Goal: Information Seeking & Learning: Learn about a topic

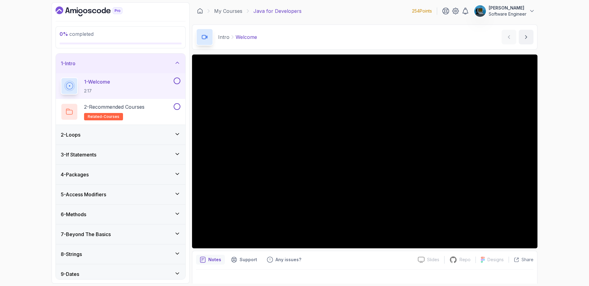
click at [159, 139] on div "2 - Loops" at bounding box center [120, 135] width 129 height 20
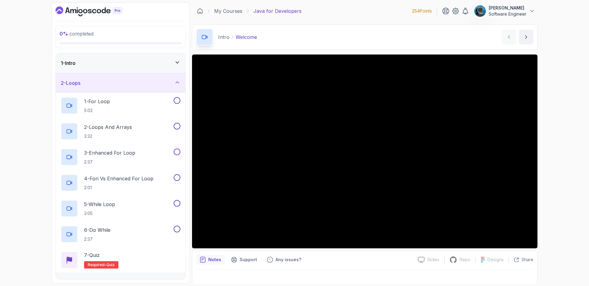
click at [145, 85] on div "2 - Loops" at bounding box center [121, 82] width 120 height 7
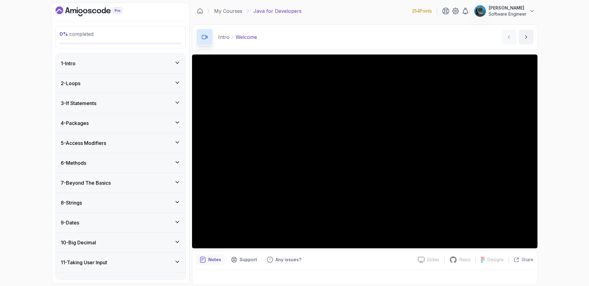
click at [146, 64] on div "1 - Intro" at bounding box center [121, 63] width 120 height 7
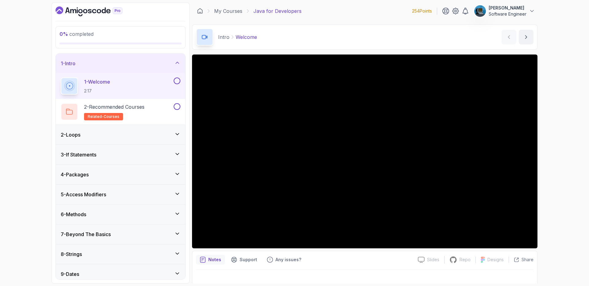
click at [177, 81] on button at bounding box center [176, 81] width 7 height 7
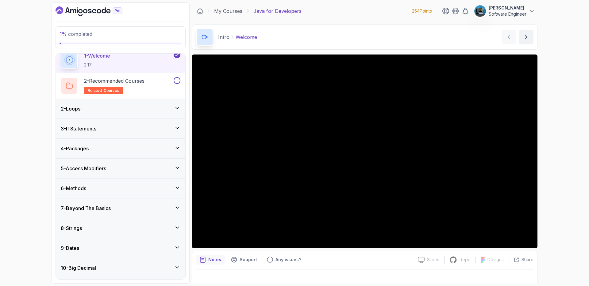
scroll to position [53, 0]
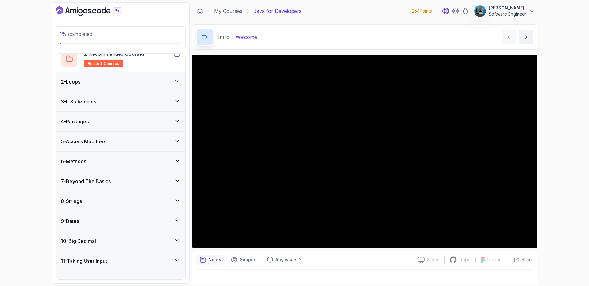
click at [448, 11] on icon at bounding box center [445, 10] width 7 height 7
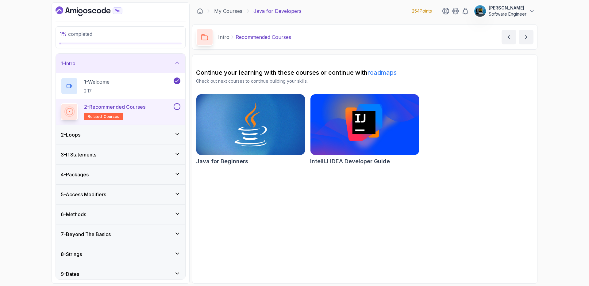
click at [177, 106] on button at bounding box center [176, 106] width 7 height 7
click at [162, 137] on div "2 - Loops" at bounding box center [121, 134] width 120 height 7
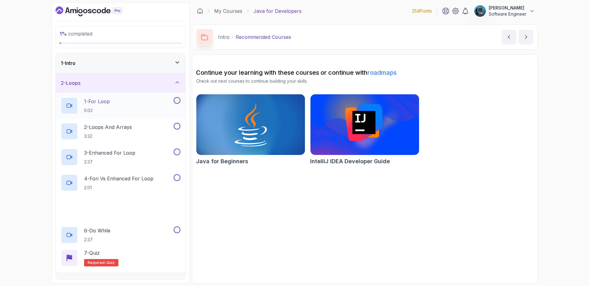
click at [127, 101] on div "1 - For Loop 5:02" at bounding box center [117, 105] width 112 height 17
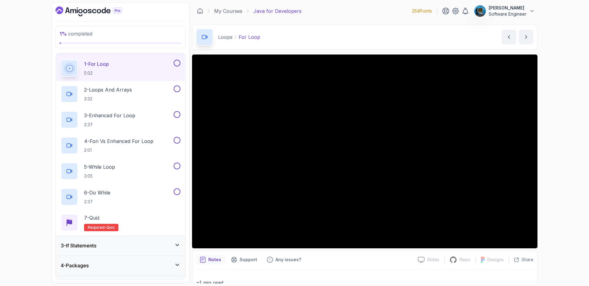
scroll to position [8, 0]
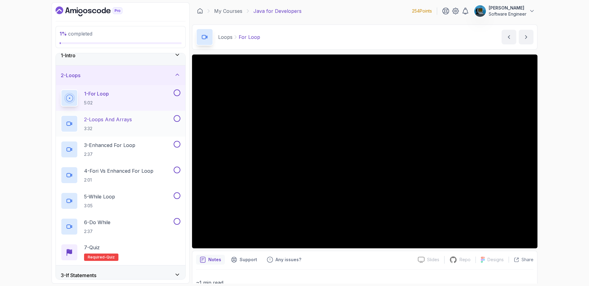
click at [178, 118] on button at bounding box center [176, 118] width 7 height 7
click at [177, 92] on button at bounding box center [176, 93] width 7 height 7
click at [116, 119] on p "2 - Loops And Arrays" at bounding box center [108, 119] width 48 height 7
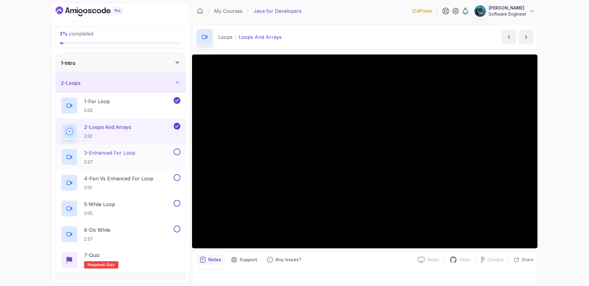
click at [177, 152] on button at bounding box center [176, 152] width 7 height 7
click at [119, 152] on p "3 - Enhanced For Loop" at bounding box center [109, 152] width 51 height 7
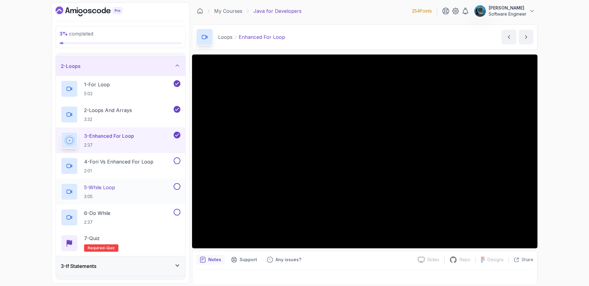
scroll to position [50, 0]
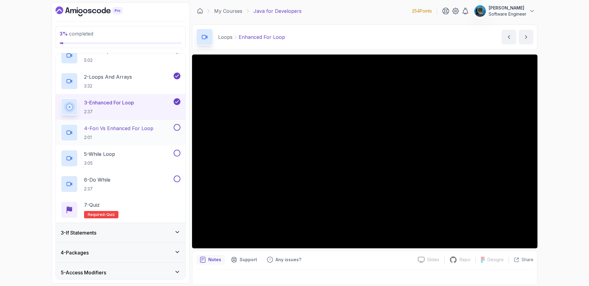
click at [163, 127] on div "4 - Fori vs Enhanced For Loop 2:01" at bounding box center [117, 132] width 112 height 17
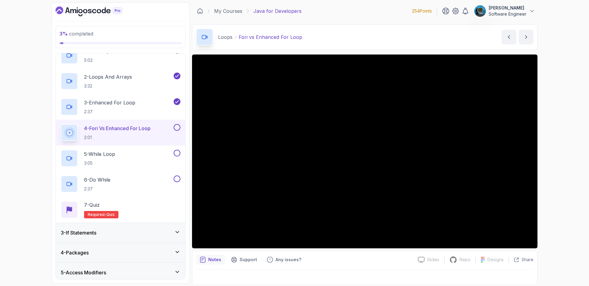
click at [177, 128] on button at bounding box center [176, 127] width 7 height 7
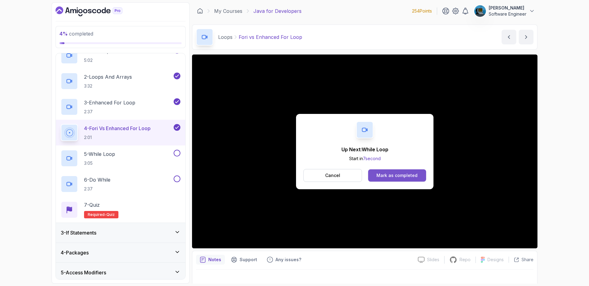
click at [389, 174] on div "Mark as completed" at bounding box center [396, 176] width 41 height 6
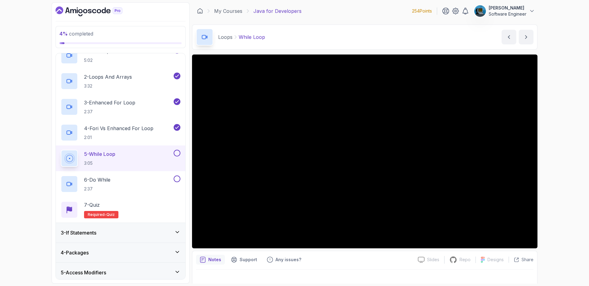
click at [177, 153] on button at bounding box center [176, 153] width 7 height 7
click at [177, 179] on button at bounding box center [176, 179] width 7 height 7
click at [112, 204] on div "7 - Quiz" at bounding box center [101, 204] width 34 height 7
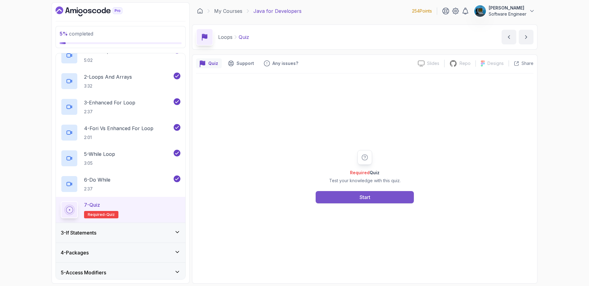
click at [383, 198] on button "Start" at bounding box center [364, 197] width 98 height 12
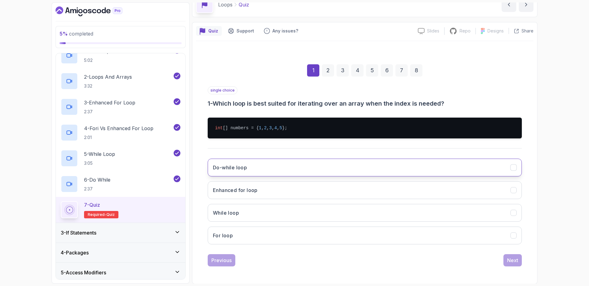
scroll to position [33, 0]
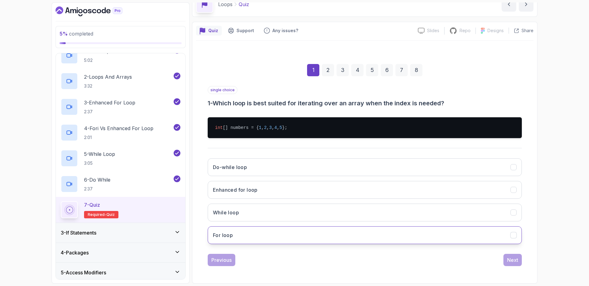
click at [248, 238] on button "For loop" at bounding box center [365, 236] width 314 height 18
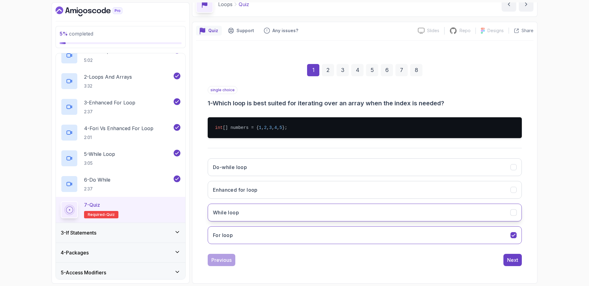
click at [515, 211] on icon "While loop" at bounding box center [513, 213] width 6 height 6
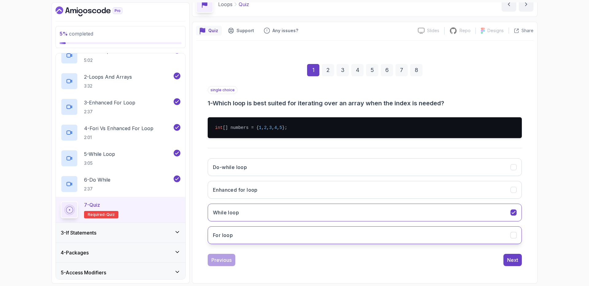
click at [512, 238] on icon "For loop" at bounding box center [513, 236] width 6 height 6
drag, startPoint x: 514, startPoint y: 261, endPoint x: 497, endPoint y: 258, distance: 16.9
click at [514, 261] on div "Next" at bounding box center [512, 260] width 11 height 7
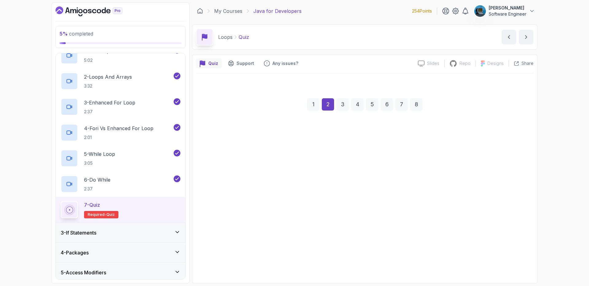
scroll to position [0, 0]
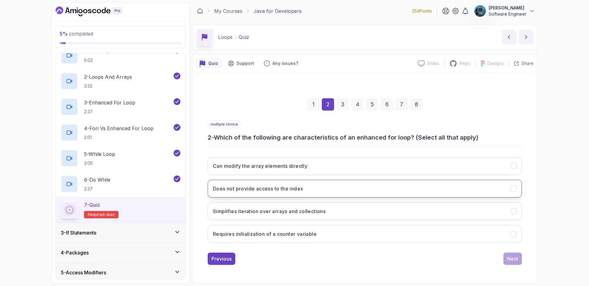
click at [299, 194] on button "Does not provide access to the index" at bounding box center [365, 189] width 314 height 18
click at [326, 216] on button "Simplifies iteration over arrays and collections" at bounding box center [365, 212] width 314 height 18
click at [517, 257] on div "Next" at bounding box center [512, 258] width 11 height 7
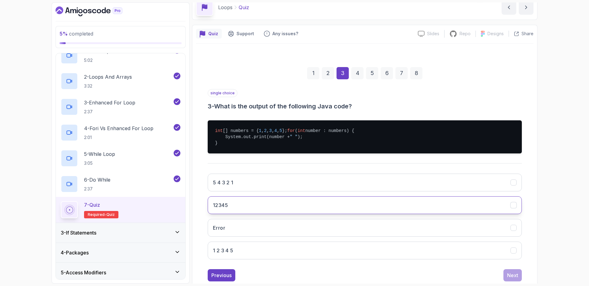
scroll to position [51, 0]
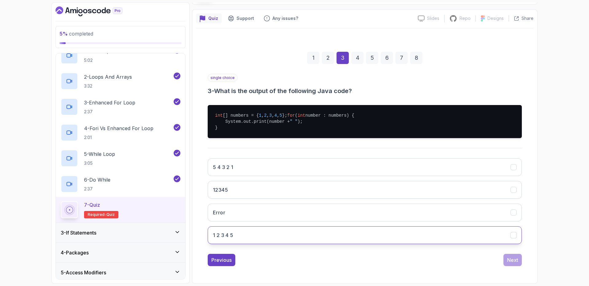
click at [231, 234] on h3 "1 2 3 4 5" at bounding box center [223, 235] width 21 height 7
click at [518, 259] on button "Next" at bounding box center [512, 260] width 18 height 12
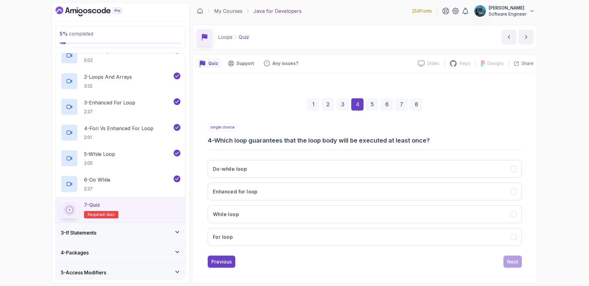
scroll to position [0, 0]
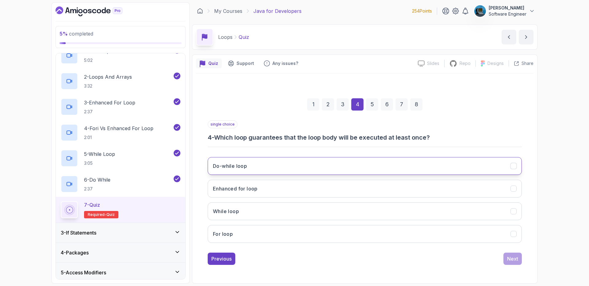
click at [497, 162] on button "Do-while loop" at bounding box center [365, 166] width 314 height 18
click at [513, 260] on div "Next" at bounding box center [512, 258] width 11 height 7
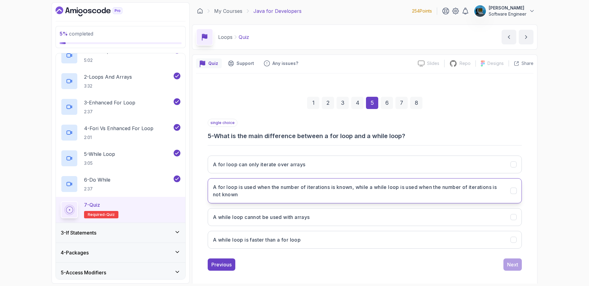
click at [338, 190] on h3 "A for loop is used when the number of iterations is known, while a while loop i…" at bounding box center [358, 191] width 290 height 15
click at [519, 269] on button "Next" at bounding box center [512, 265] width 18 height 12
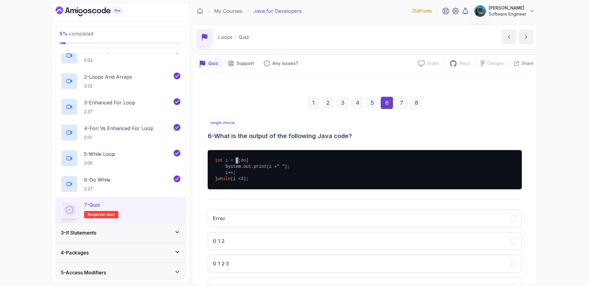
click at [238, 161] on pre "int i = 0 ; do { System.out.print(i + " " ); i++; } while (i < 3 );" at bounding box center [365, 169] width 314 height 39
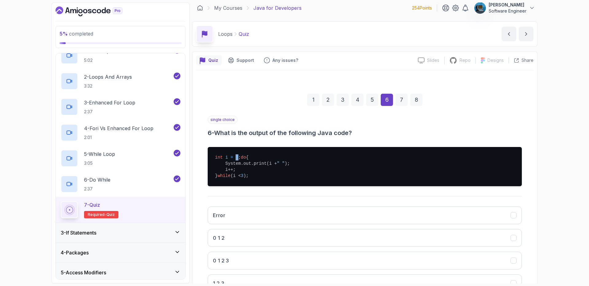
scroll to position [8, 0]
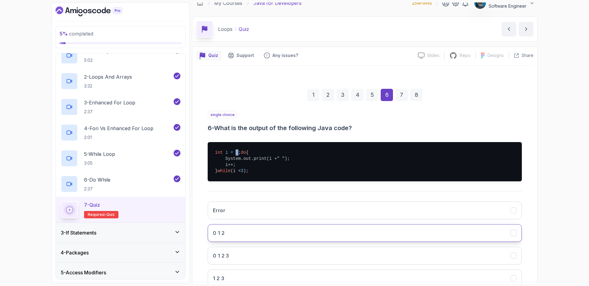
click at [249, 241] on button "0 1 2" at bounding box center [365, 233] width 314 height 18
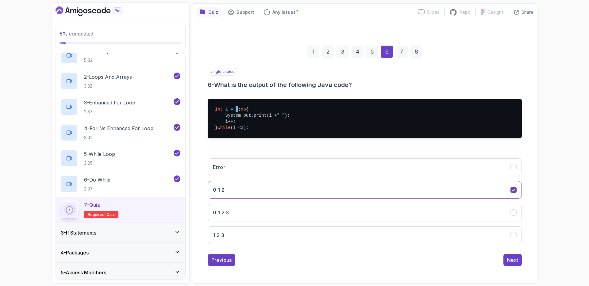
scroll to position [52, 0]
click at [518, 265] on button "Next" at bounding box center [512, 260] width 18 height 12
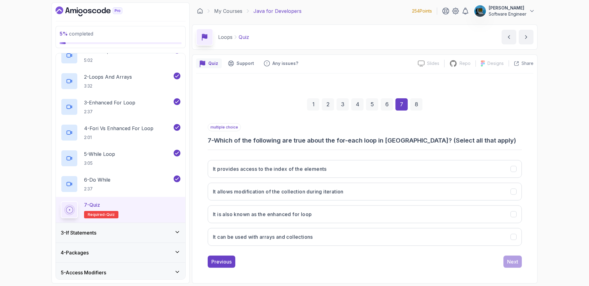
scroll to position [0, 0]
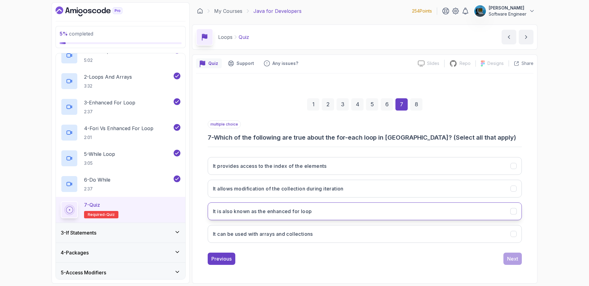
click at [275, 214] on h3 "It is also known as the enhanced for loop" at bounding box center [262, 211] width 99 height 7
click at [410, 234] on button "It can be used with arrays and collections" at bounding box center [365, 234] width 314 height 18
click at [508, 257] on div "Next" at bounding box center [512, 258] width 11 height 7
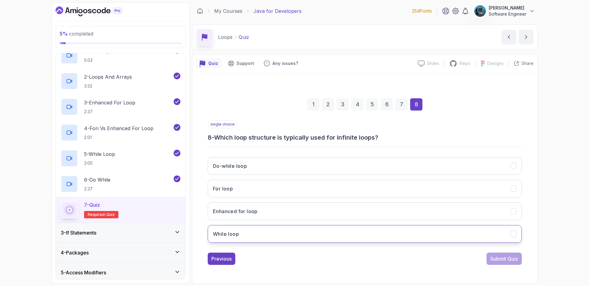
click at [253, 231] on button "While loop" at bounding box center [365, 234] width 314 height 18
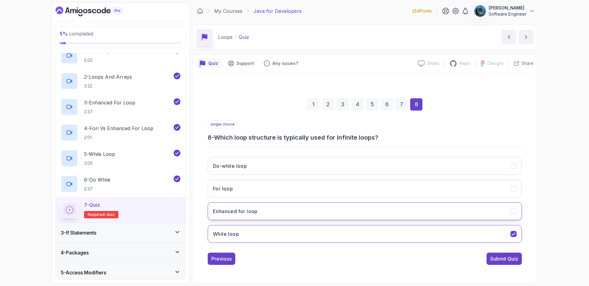
click at [254, 216] on button "Enhanced for loop" at bounding box center [365, 212] width 314 height 18
click at [254, 231] on button "While loop" at bounding box center [365, 234] width 314 height 18
click at [503, 259] on div "Submit Quiz" at bounding box center [504, 258] width 28 height 7
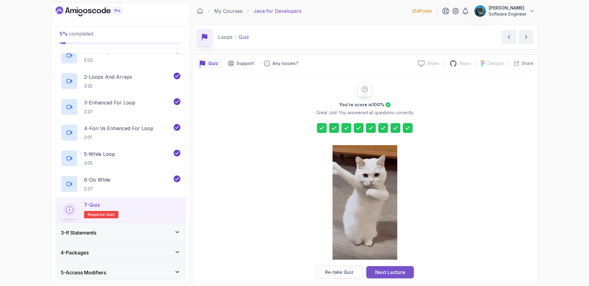
click at [405, 275] on div "Next Lecture" at bounding box center [390, 272] width 30 height 7
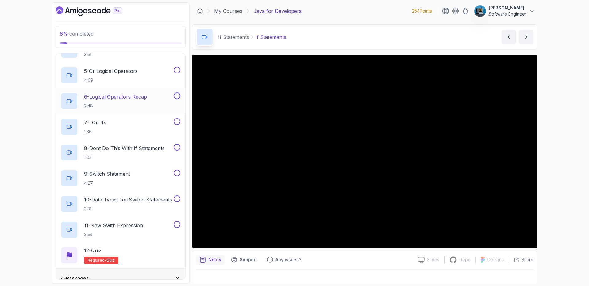
scroll to position [223, 0]
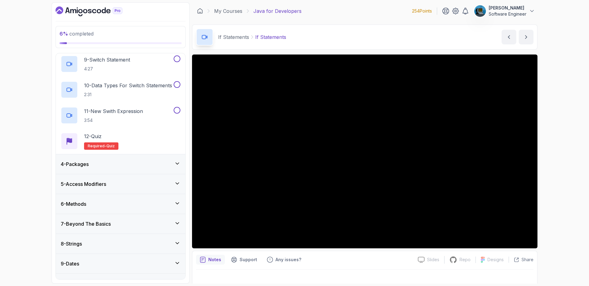
click at [138, 164] on div "4 - Packages" at bounding box center [121, 164] width 120 height 7
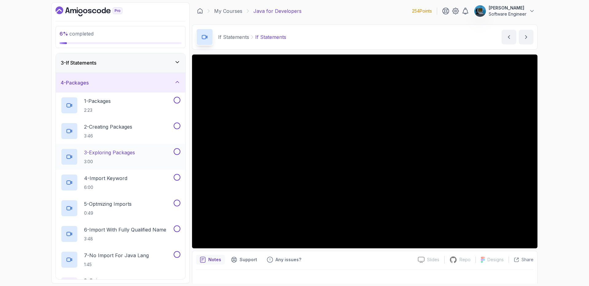
scroll to position [0, 0]
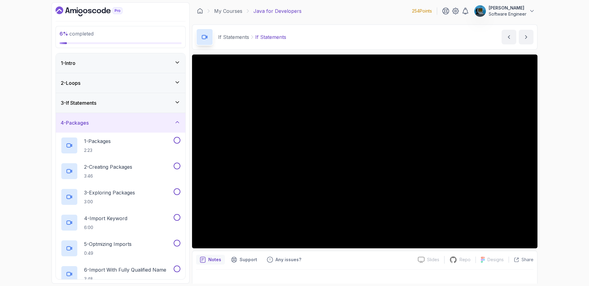
click at [130, 122] on div "4 - Packages" at bounding box center [121, 122] width 120 height 7
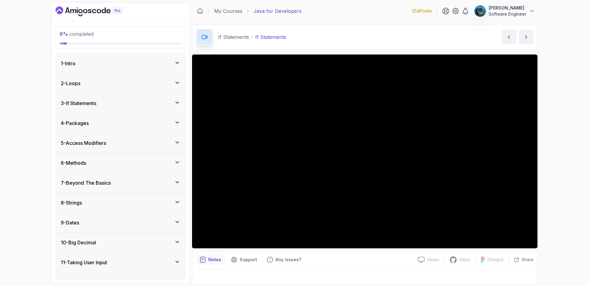
click at [125, 104] on div "3 - If Statements" at bounding box center [121, 103] width 120 height 7
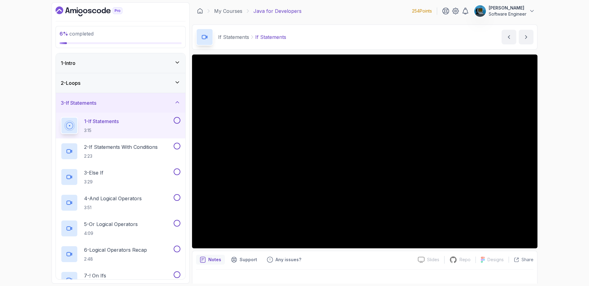
click at [177, 119] on button at bounding box center [176, 120] width 7 height 7
click at [178, 146] on button at bounding box center [176, 146] width 7 height 7
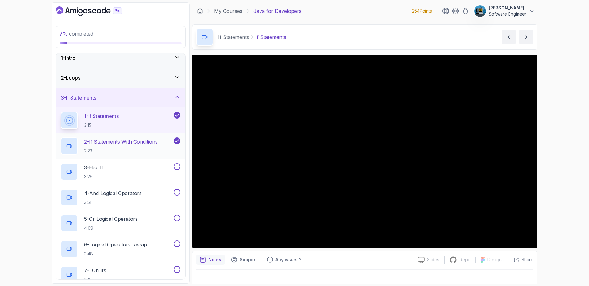
scroll to position [10, 0]
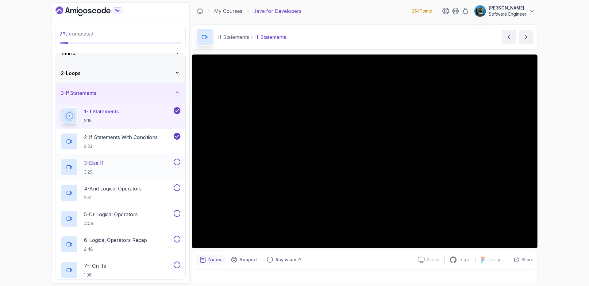
click at [177, 163] on button at bounding box center [176, 162] width 7 height 7
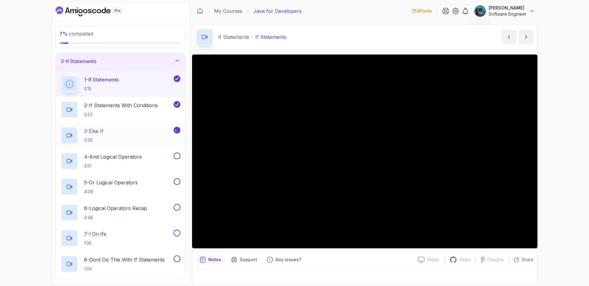
scroll to position [53, 0]
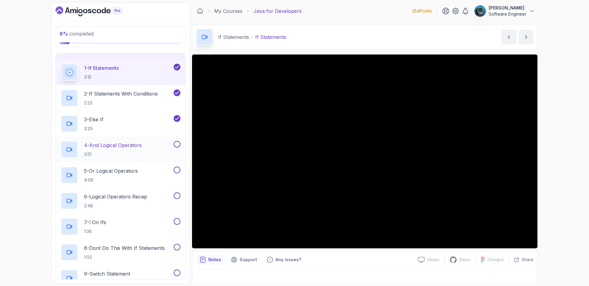
click at [176, 144] on button at bounding box center [176, 144] width 7 height 7
click at [176, 169] on button at bounding box center [176, 170] width 7 height 7
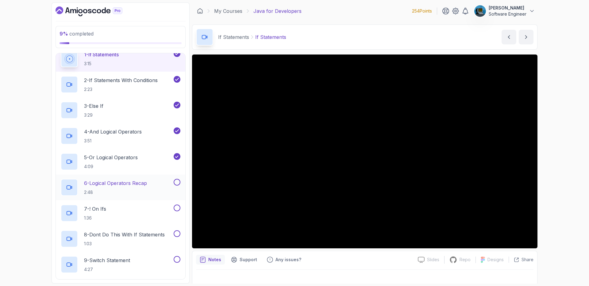
scroll to position [74, 0]
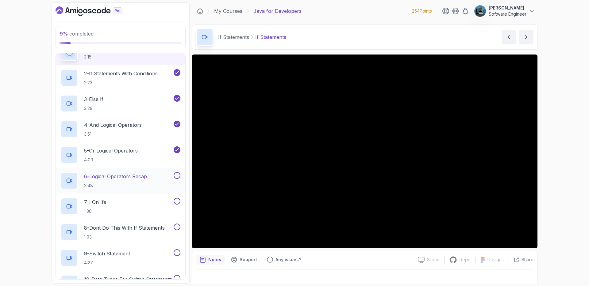
click at [176, 174] on button at bounding box center [176, 175] width 7 height 7
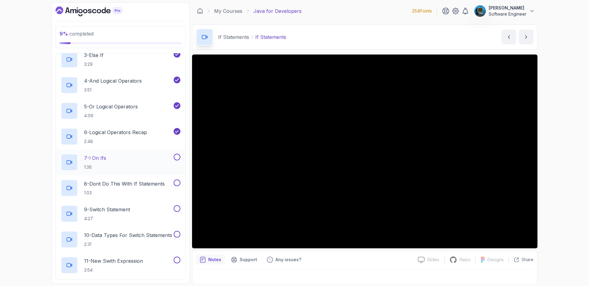
scroll to position [118, 0]
click at [178, 155] on button at bounding box center [176, 156] width 7 height 7
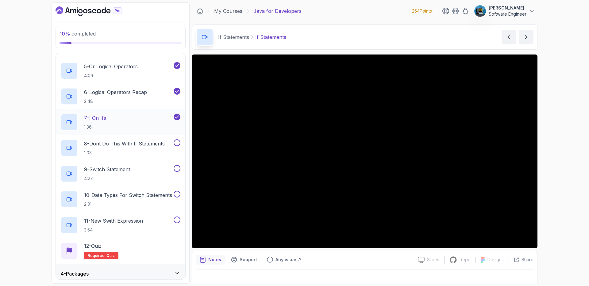
scroll to position [159, 0]
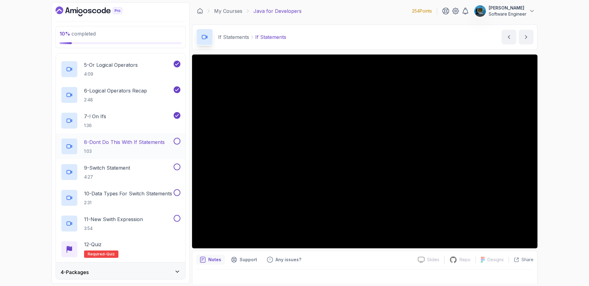
click at [145, 143] on p "8 - Dont Do This With If Statements" at bounding box center [124, 142] width 81 height 7
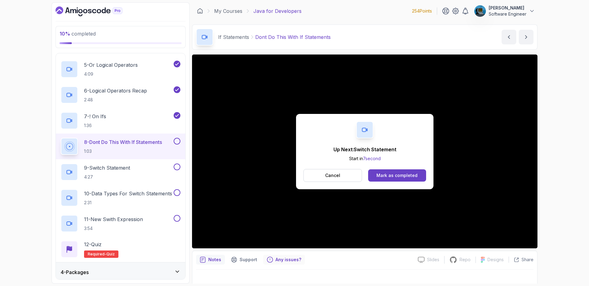
click at [286, 261] on p "Any issues?" at bounding box center [288, 260] width 26 height 6
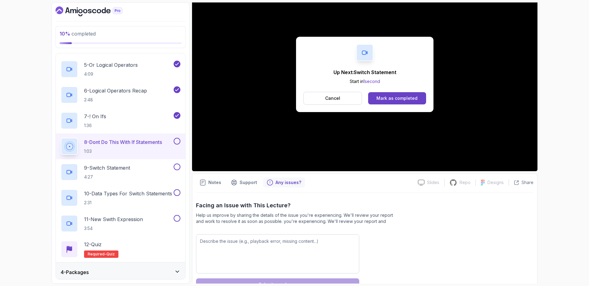
scroll to position [1, 0]
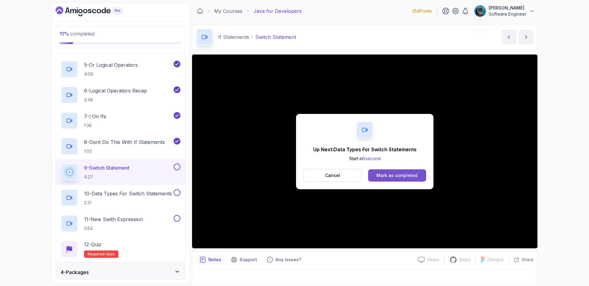
click at [381, 173] on div "Mark as completed" at bounding box center [396, 176] width 41 height 6
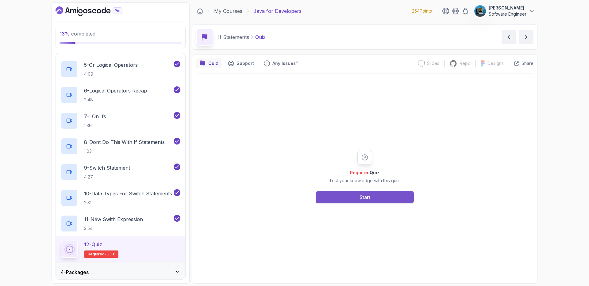
click at [369, 196] on div "Start" at bounding box center [364, 197] width 11 height 7
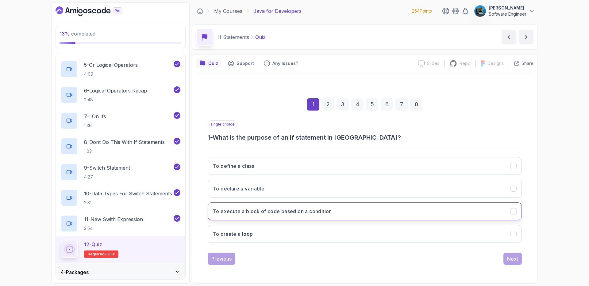
click at [341, 209] on button "To execute a block of code based on a condition" at bounding box center [365, 212] width 314 height 18
click at [514, 258] on div "Next" at bounding box center [512, 258] width 11 height 7
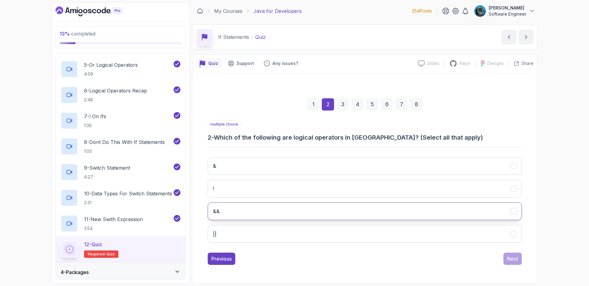
click at [269, 208] on button "&&" at bounding box center [365, 212] width 314 height 18
click at [253, 231] on button "||" at bounding box center [365, 234] width 314 height 18
drag, startPoint x: 516, startPoint y: 258, endPoint x: 462, endPoint y: 243, distance: 56.1
click at [516, 258] on div "Next" at bounding box center [512, 258] width 11 height 7
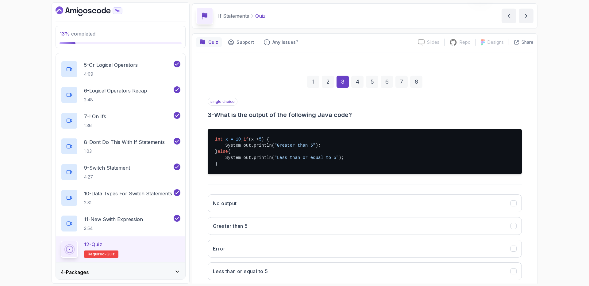
scroll to position [63, 0]
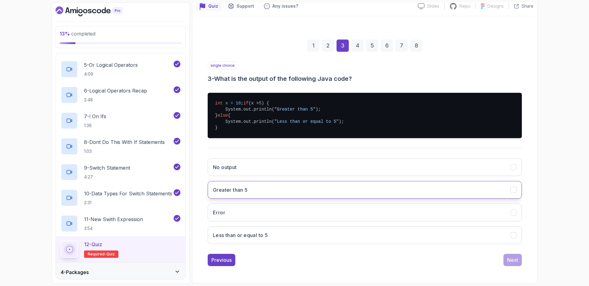
click at [279, 193] on button "Greater than 5" at bounding box center [365, 190] width 314 height 18
click at [514, 259] on div "Next" at bounding box center [512, 260] width 11 height 7
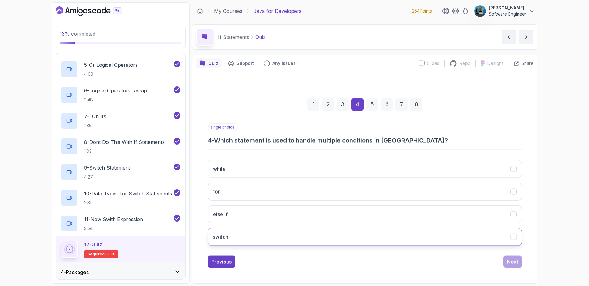
scroll to position [0, 0]
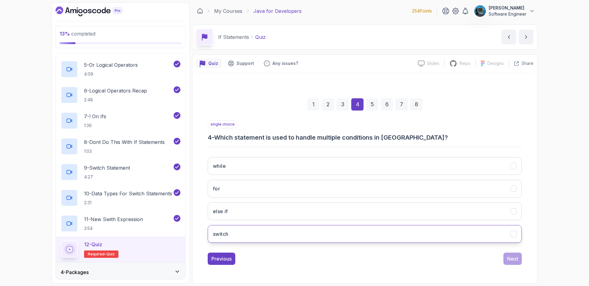
click at [430, 237] on button "switch" at bounding box center [365, 234] width 314 height 18
click at [523, 259] on div "1 2 3 4 5 6 7 8 single choice 4 - Which statement is used to handle multiple co…" at bounding box center [364, 177] width 337 height 186
click at [516, 257] on div "Next" at bounding box center [512, 258] width 11 height 7
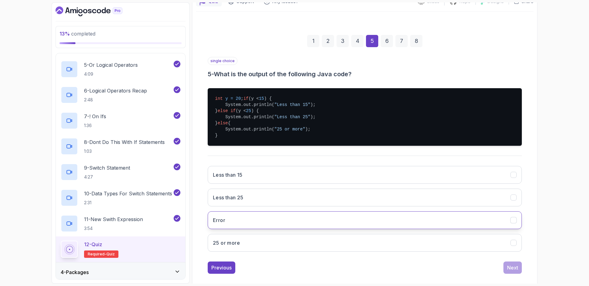
scroll to position [62, 0]
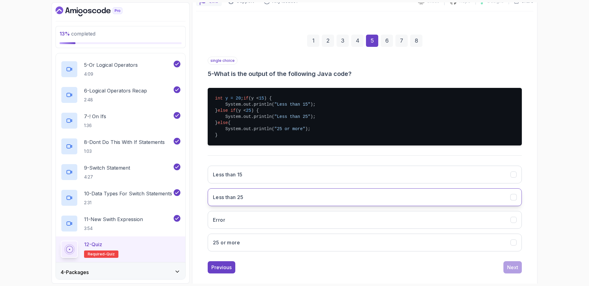
click at [308, 206] on button "Less than 25" at bounding box center [365, 198] width 314 height 18
click at [228, 271] on div "Previous" at bounding box center [221, 267] width 20 height 7
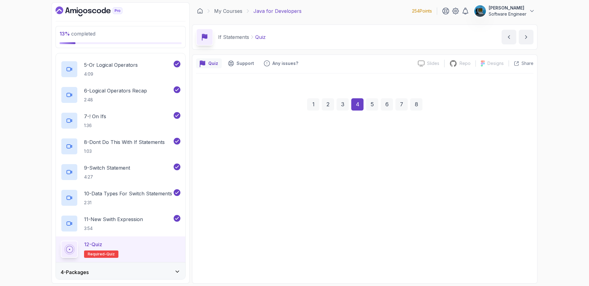
scroll to position [0, 0]
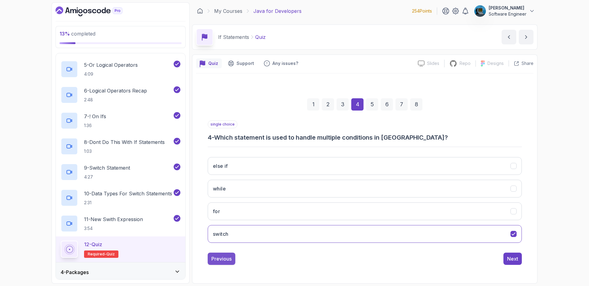
click at [227, 262] on div "Previous" at bounding box center [221, 258] width 20 height 7
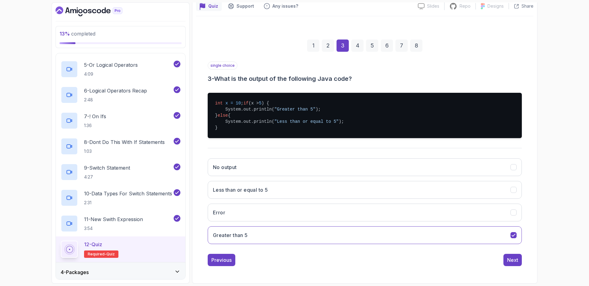
scroll to position [63, 0]
click at [516, 260] on div "Next" at bounding box center [512, 260] width 11 height 7
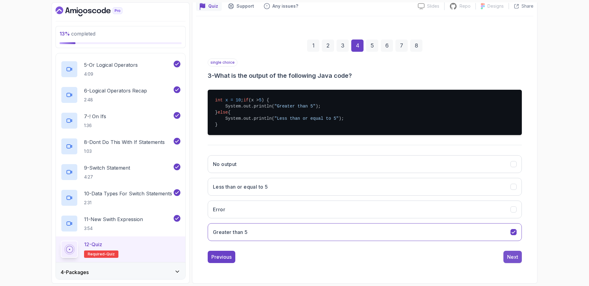
scroll to position [0, 0]
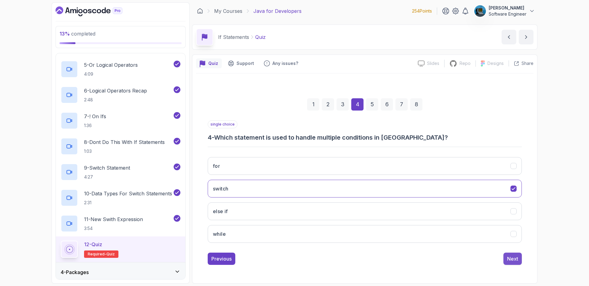
click at [515, 260] on div "Next" at bounding box center [512, 258] width 11 height 7
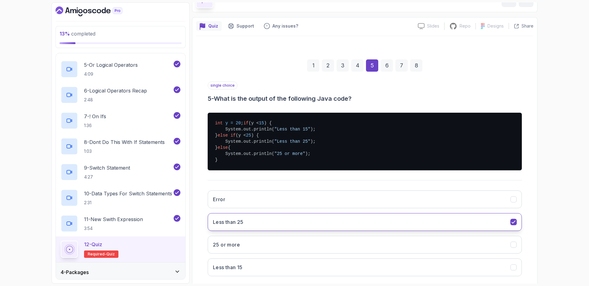
scroll to position [76, 0]
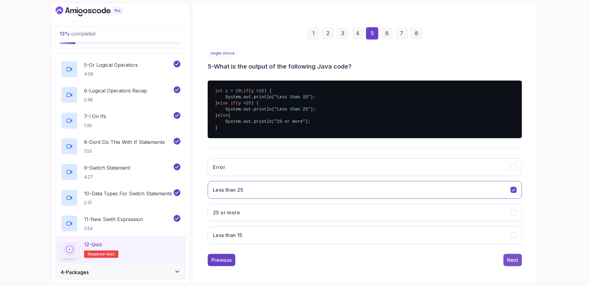
click at [513, 266] on button "Next" at bounding box center [512, 260] width 18 height 12
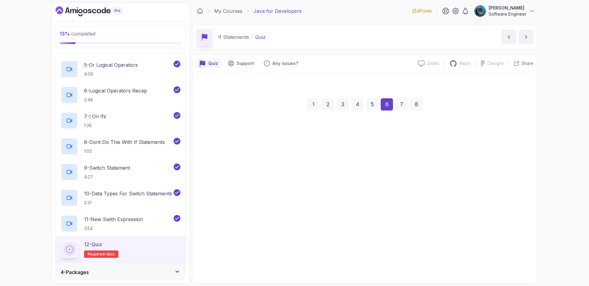
scroll to position [0, 0]
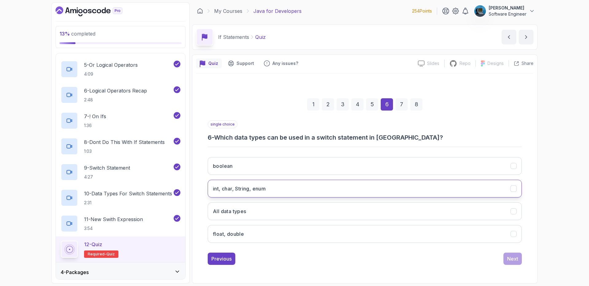
click at [270, 191] on button "int, char, String, enum" at bounding box center [365, 189] width 314 height 18
click at [514, 258] on div "Next" at bounding box center [512, 258] width 11 height 7
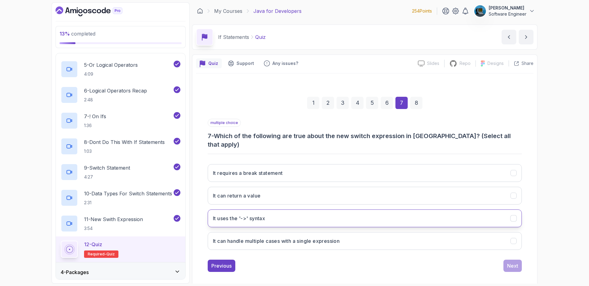
click at [275, 213] on button "It uses the '->' syntax" at bounding box center [365, 219] width 314 height 18
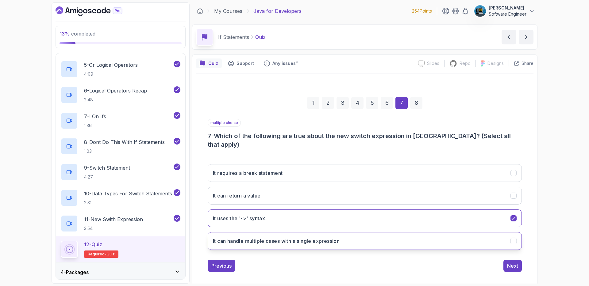
click at [362, 232] on button "It can handle multiple cases with a single expression" at bounding box center [365, 241] width 314 height 18
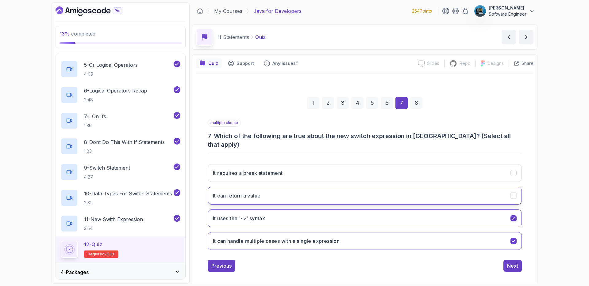
click at [286, 192] on button "It can return a value" at bounding box center [365, 196] width 314 height 18
click at [516, 262] on div "Next" at bounding box center [512, 265] width 11 height 7
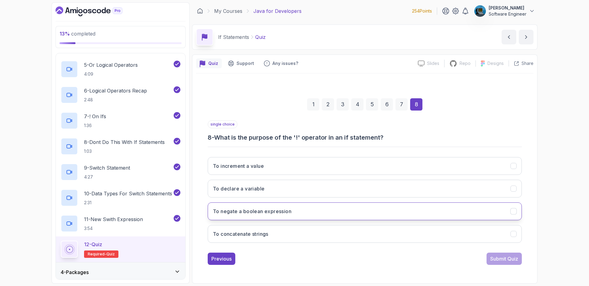
click at [284, 215] on button "To negate a boolean expression" at bounding box center [365, 212] width 314 height 18
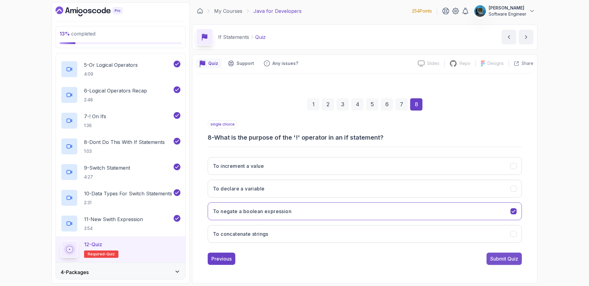
click at [505, 260] on div "Submit Quiz" at bounding box center [504, 258] width 28 height 7
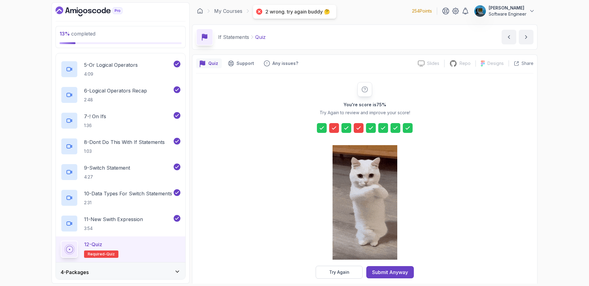
click at [333, 128] on icon at bounding box center [334, 128] width 6 height 6
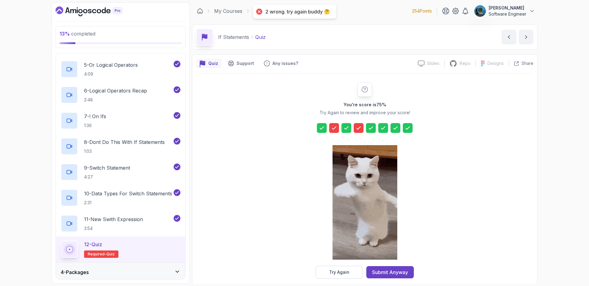
click at [333, 128] on icon at bounding box center [334, 128] width 6 height 6
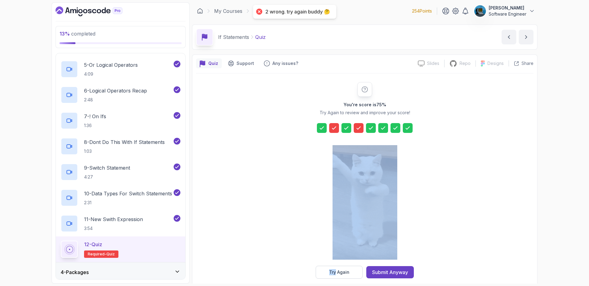
click at [333, 128] on icon at bounding box center [334, 128] width 6 height 6
click at [465, 150] on div "You're score is 75 % Try Again to review and improve your score! Try Again Subm…" at bounding box center [364, 180] width 337 height 197
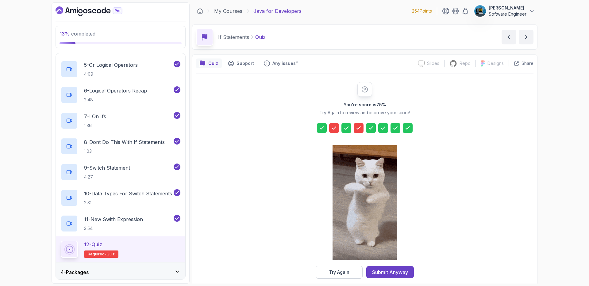
scroll to position [8, 0]
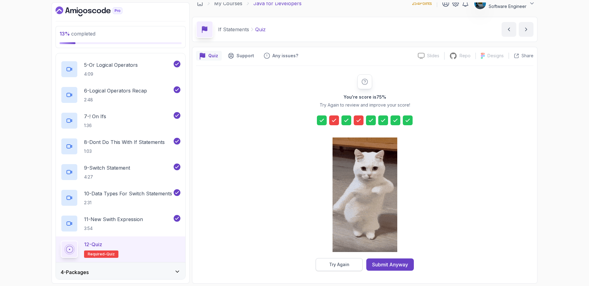
click at [348, 262] on div "Try Again" at bounding box center [339, 265] width 20 height 6
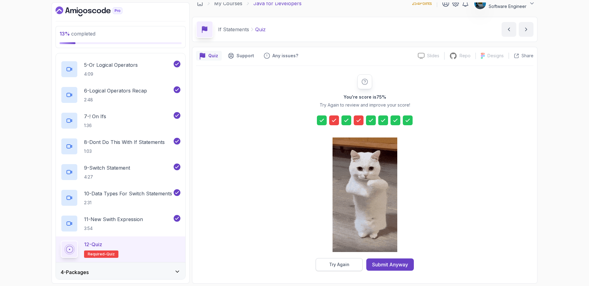
scroll to position [0, 0]
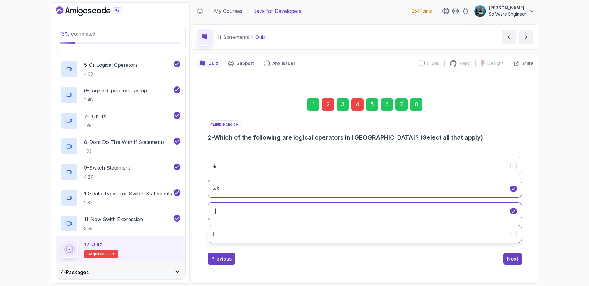
click at [343, 235] on button "!" at bounding box center [365, 234] width 314 height 18
click at [508, 257] on div "Next" at bounding box center [512, 258] width 11 height 7
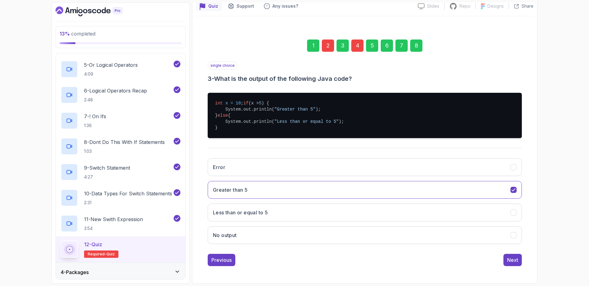
scroll to position [63, 0]
click at [515, 261] on div "Next" at bounding box center [512, 260] width 11 height 7
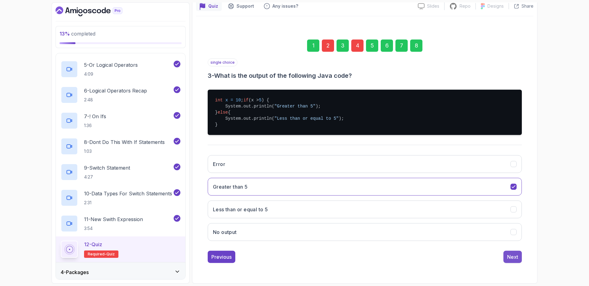
scroll to position [0, 0]
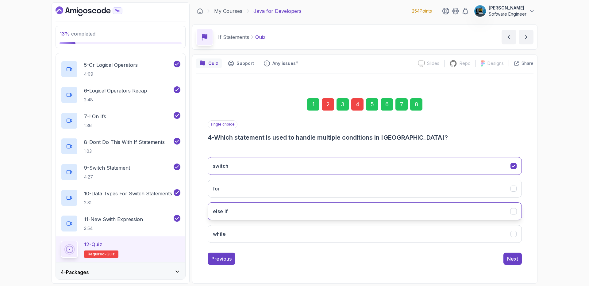
click at [333, 212] on button "else if" at bounding box center [365, 212] width 314 height 18
click at [520, 259] on button "Next" at bounding box center [512, 259] width 18 height 12
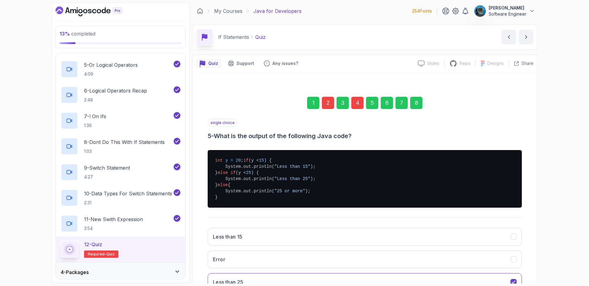
scroll to position [76, 0]
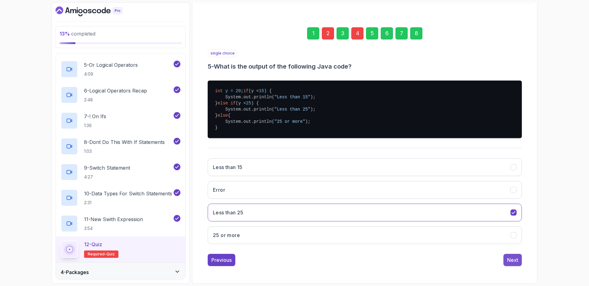
click at [511, 260] on div "Next" at bounding box center [512, 260] width 11 height 7
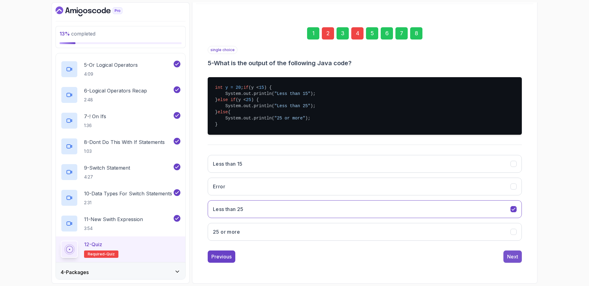
scroll to position [0, 0]
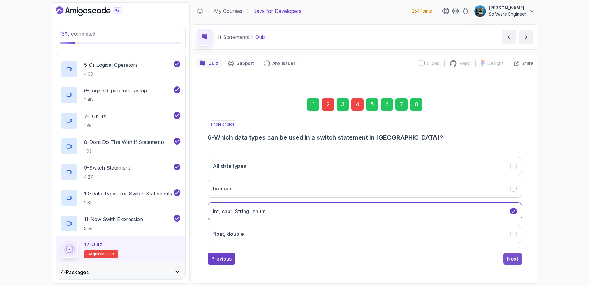
click at [513, 260] on div "Next" at bounding box center [512, 258] width 11 height 7
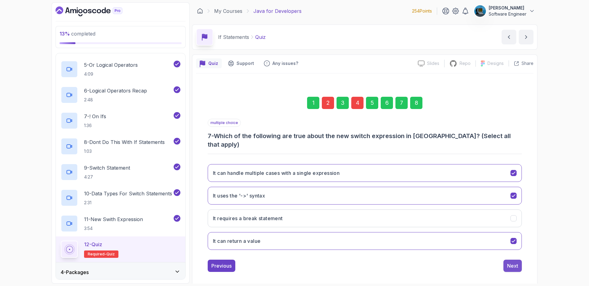
click at [513, 262] on div "Next" at bounding box center [512, 265] width 11 height 7
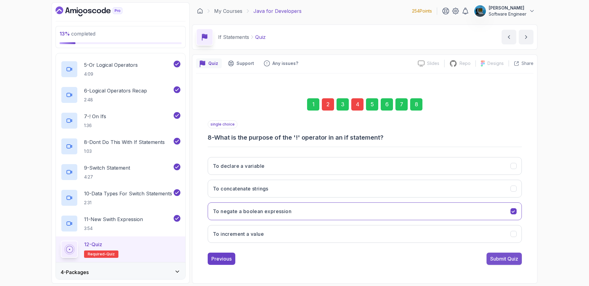
click at [513, 260] on div "Submit Quiz" at bounding box center [504, 258] width 28 height 7
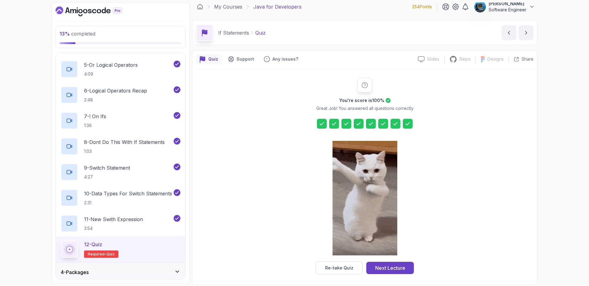
scroll to position [8, 0]
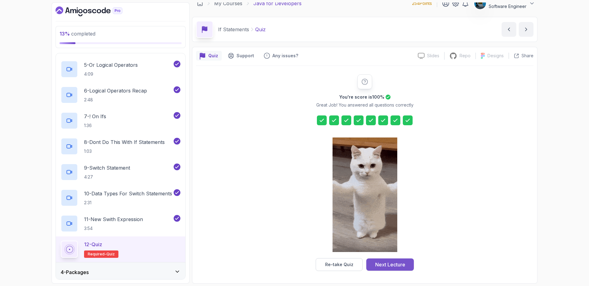
click at [387, 265] on div "Next Lecture" at bounding box center [390, 264] width 30 height 7
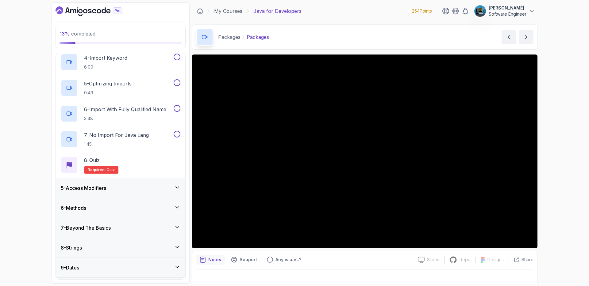
click at [147, 186] on div "5 - Access Modifiers" at bounding box center [121, 188] width 120 height 7
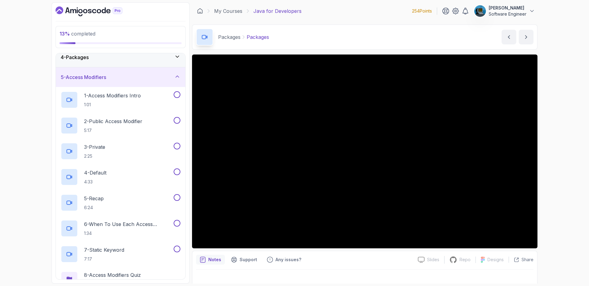
scroll to position [29, 0]
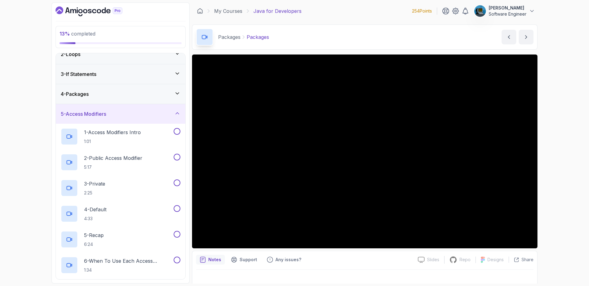
click at [129, 116] on div "5 - Access Modifiers" at bounding box center [121, 113] width 120 height 7
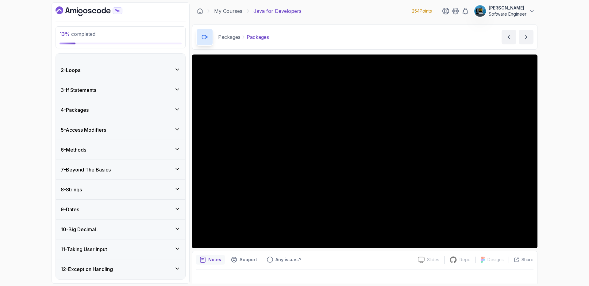
scroll to position [0, 0]
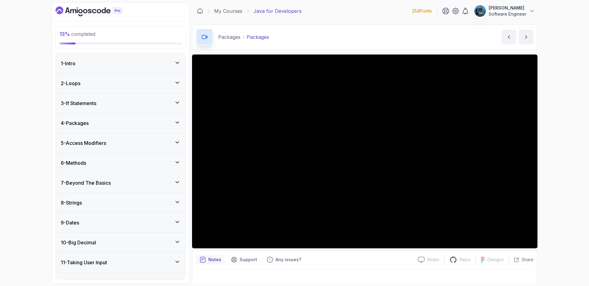
click at [120, 123] on div "4 - Packages" at bounding box center [121, 123] width 120 height 7
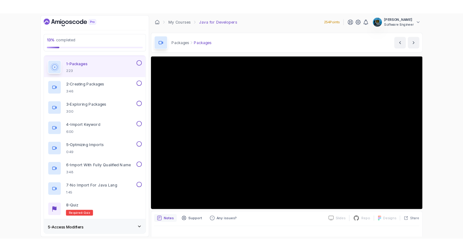
scroll to position [78, 0]
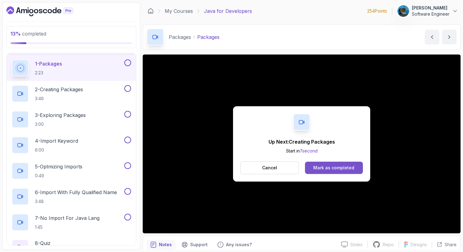
click at [346, 170] on div "Mark as completed" at bounding box center [334, 168] width 41 height 6
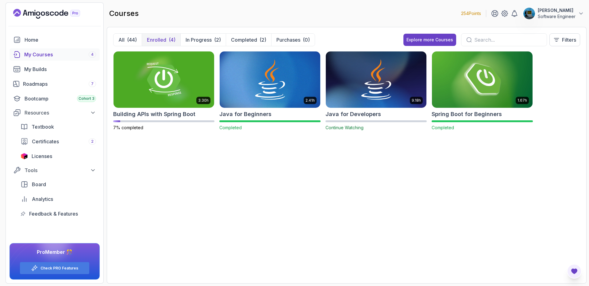
click at [575, 268] on icon "Open Feedback Button" at bounding box center [573, 271] width 7 height 7
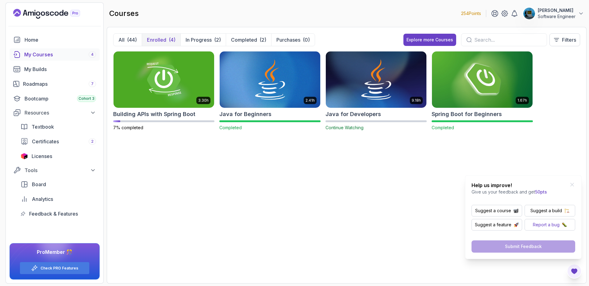
click at [538, 224] on p "Report a bug" at bounding box center [545, 225] width 27 height 6
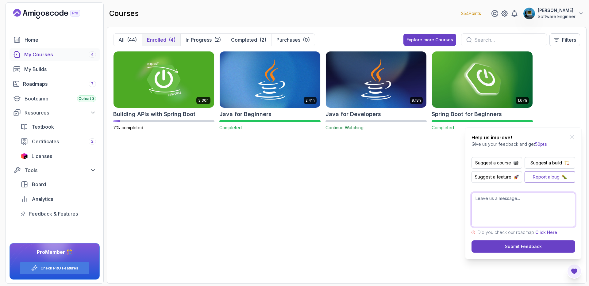
click at [510, 208] on textarea at bounding box center [523, 210] width 104 height 34
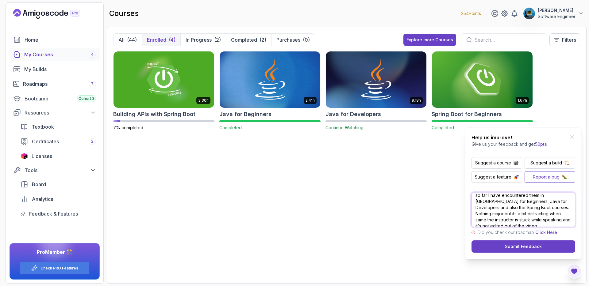
scroll to position [14, 0]
type textarea "There are a lot of editing problems in videos so far I have encountered them in…"
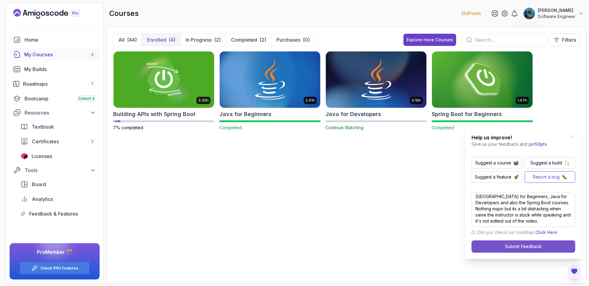
click at [519, 247] on div "Submit Feedback" at bounding box center [523, 247] width 37 height 6
